Goal: Task Accomplishment & Management: Manage account settings

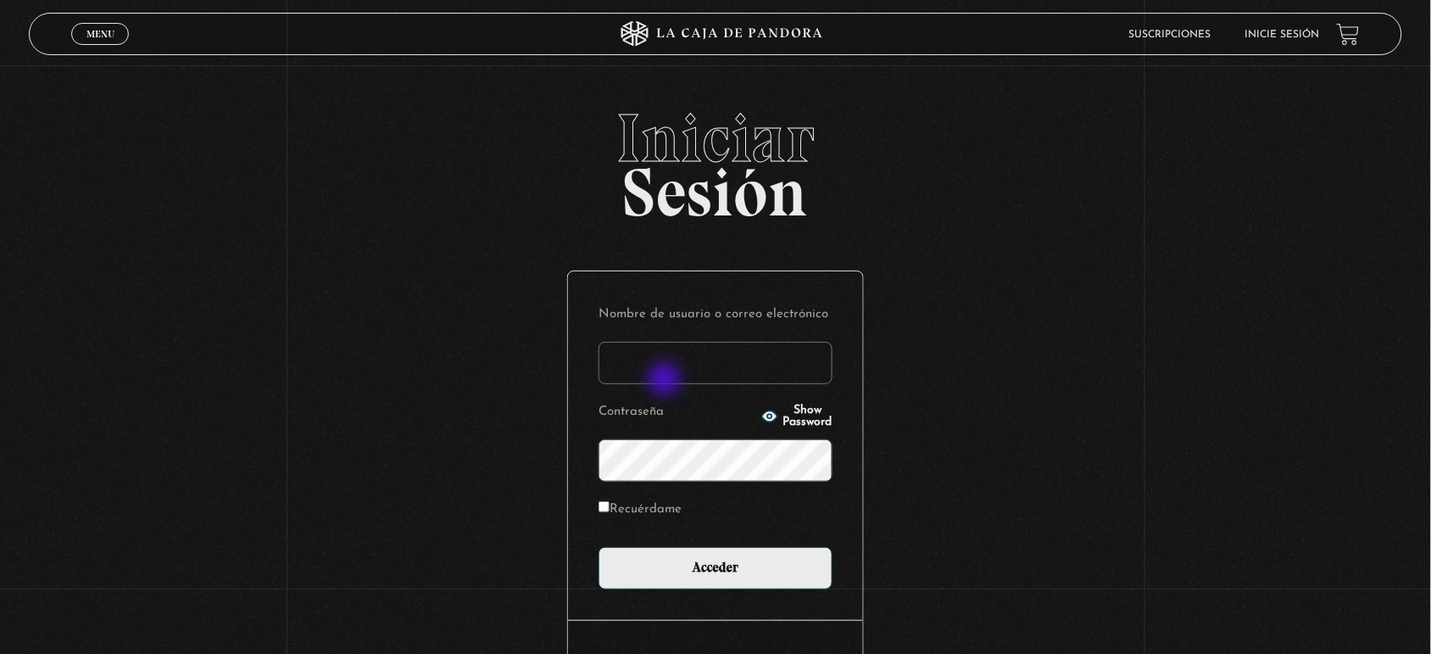
click at [684, 358] on input "Nombre de usuario o correo electrónico" at bounding box center [716, 363] width 234 height 42
type input "[EMAIL_ADDRESS][DOMAIN_NAME]"
click at [599, 547] on input "Acceder" at bounding box center [716, 568] width 234 height 42
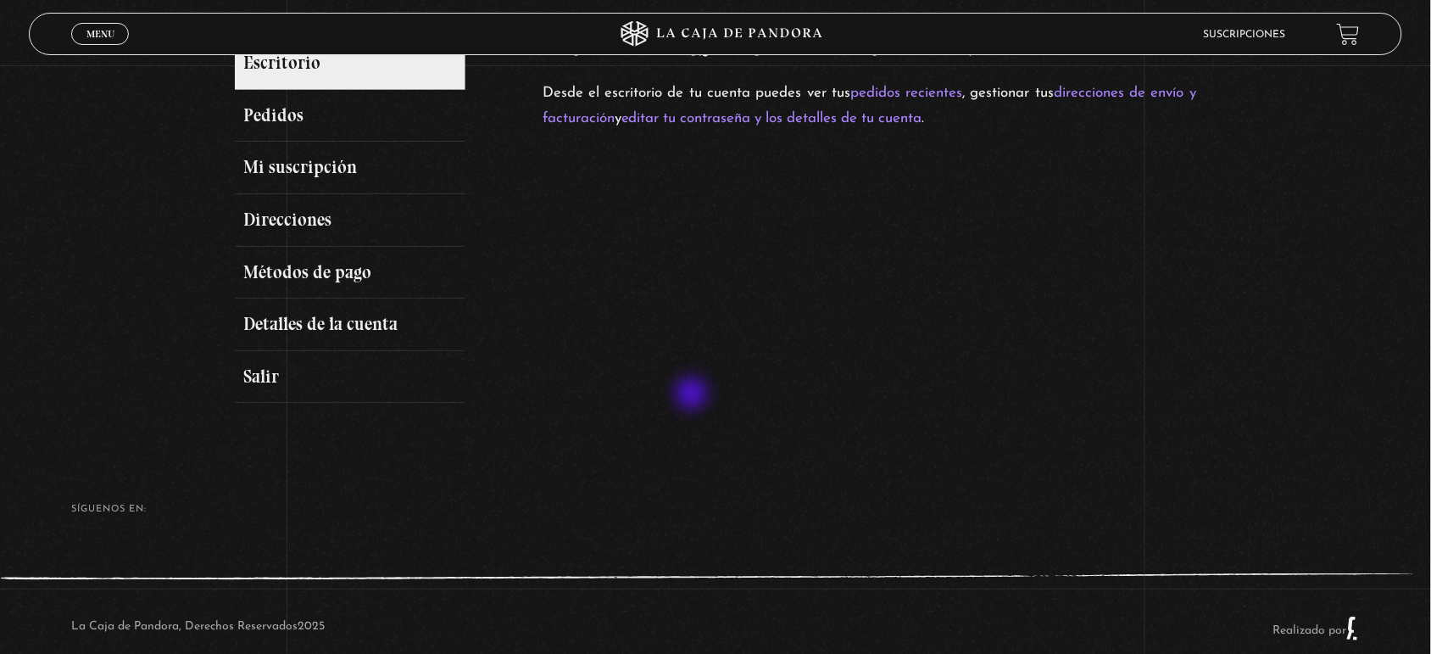
scroll to position [277, 0]
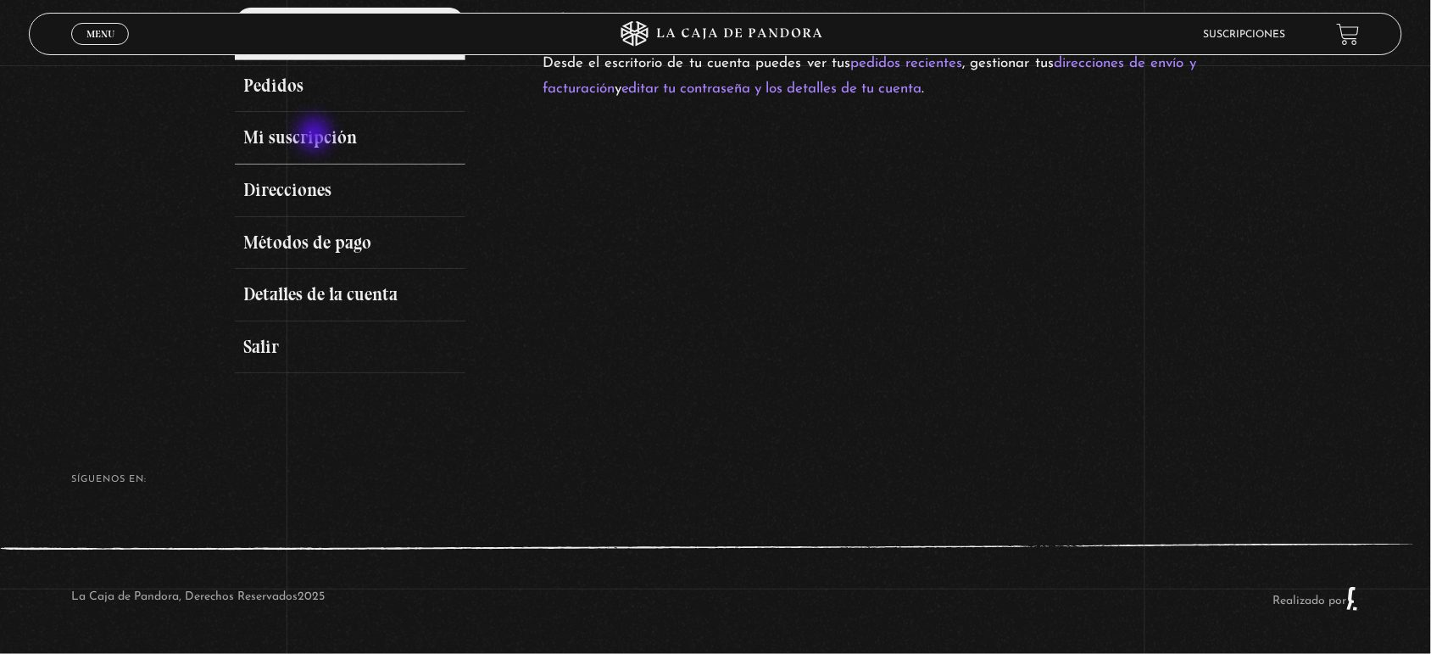
click at [316, 136] on link "Mi suscripción" at bounding box center [350, 138] width 231 height 53
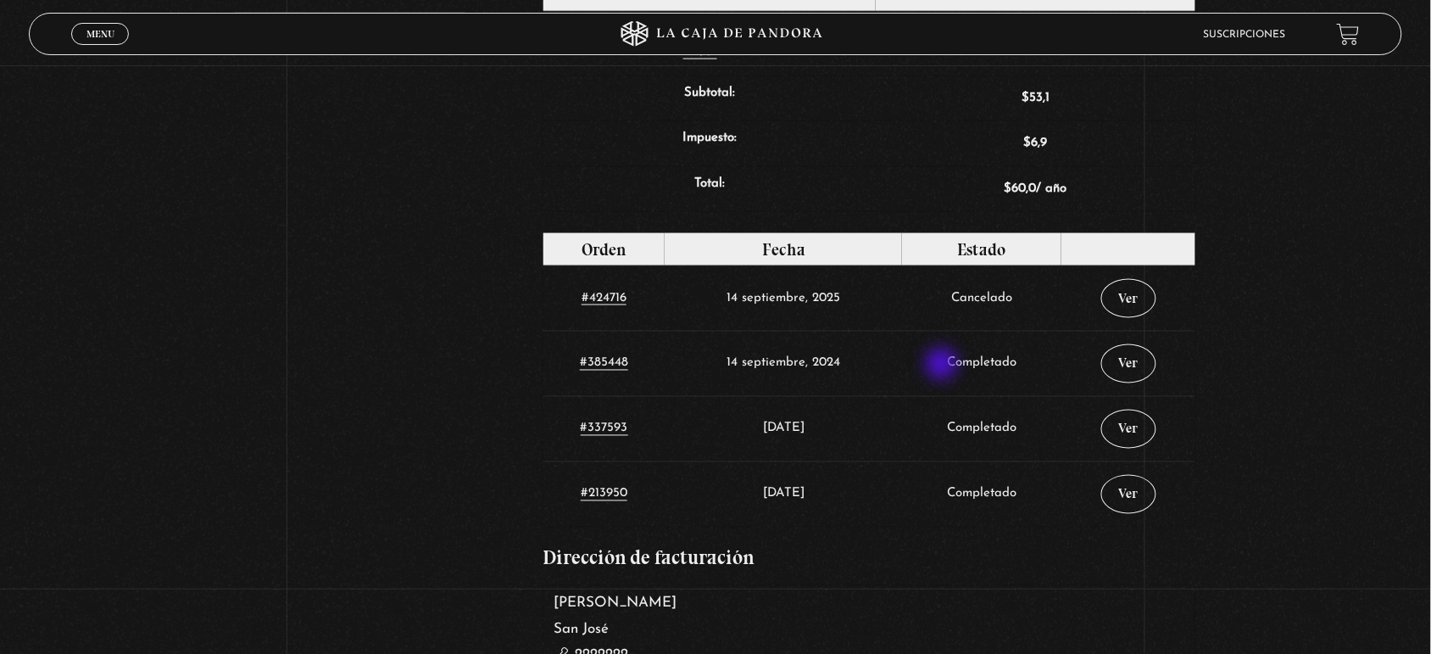
scroll to position [742, 0]
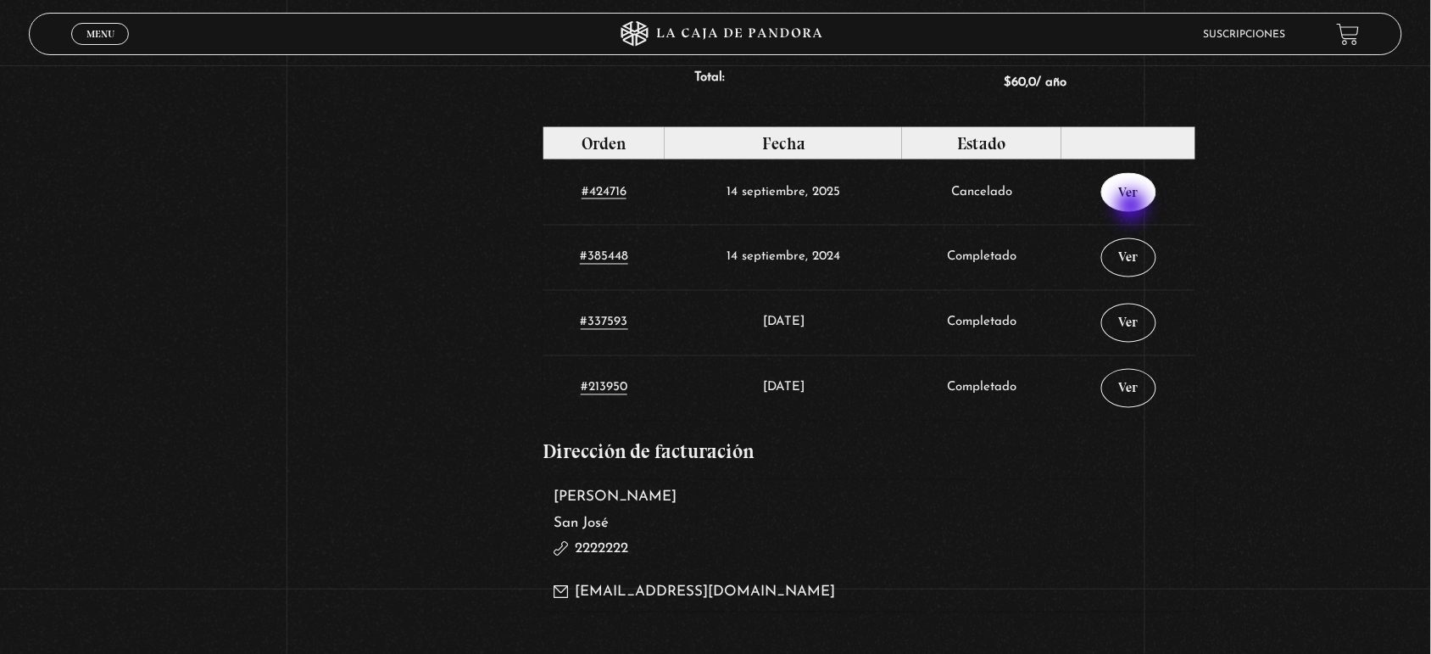
click at [1134, 208] on link "Ver" at bounding box center [1128, 192] width 55 height 39
